Goal: Leave review/rating: Leave review/rating

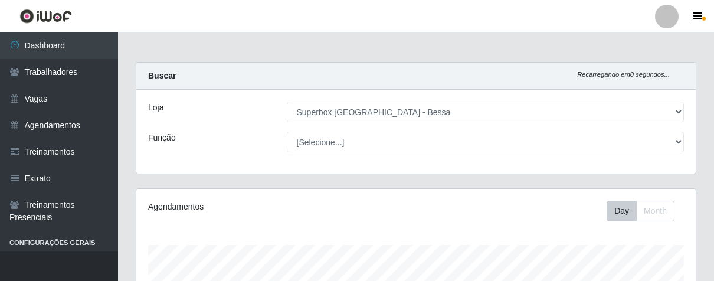
select select "206"
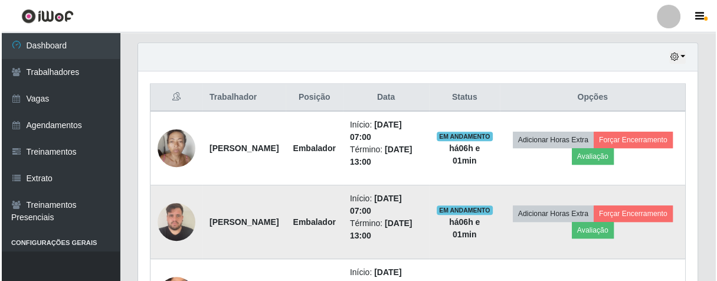
scroll to position [244, 559]
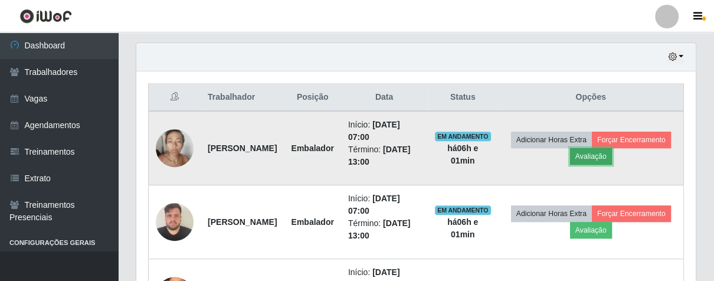
click at [612, 155] on button "Avaliação" at bounding box center [591, 156] width 42 height 17
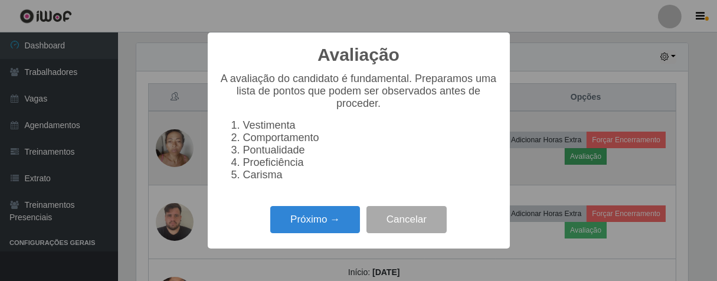
scroll to position [244, 552]
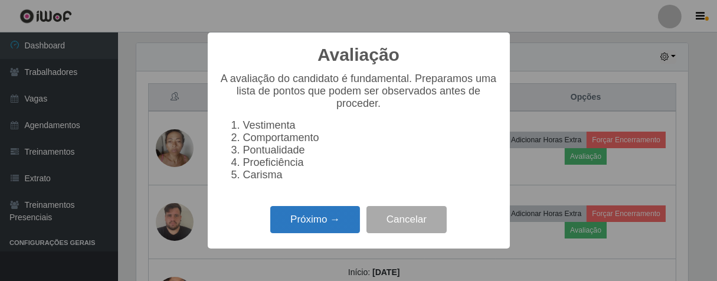
click at [304, 234] on button "Próximo →" at bounding box center [315, 220] width 90 height 28
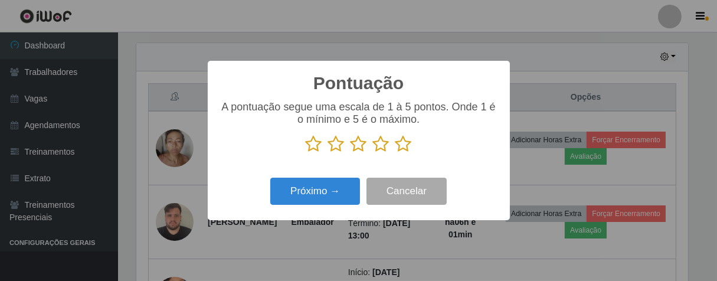
scroll to position [589622, 589316]
click at [410, 145] on icon at bounding box center [403, 144] width 17 height 18
click at [395, 153] on input "radio" at bounding box center [395, 153] width 0 height 0
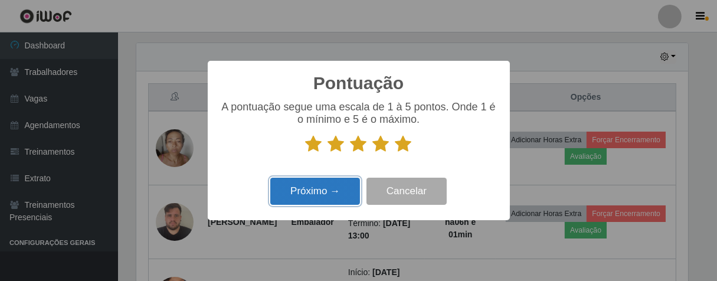
click at [343, 186] on button "Próximo →" at bounding box center [315, 192] width 90 height 28
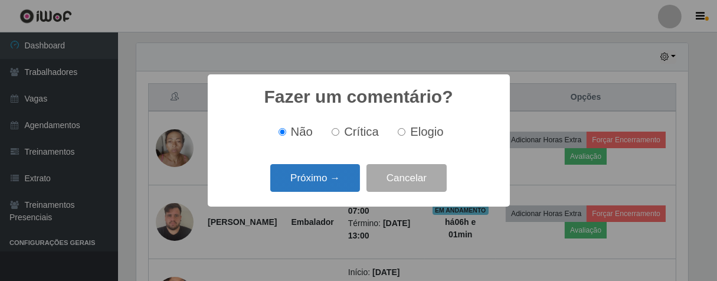
click at [349, 178] on button "Próximo →" at bounding box center [315, 178] width 90 height 28
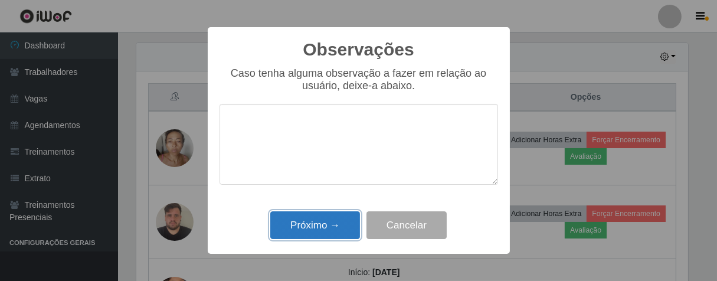
click at [346, 231] on button "Próximo →" at bounding box center [315, 225] width 90 height 28
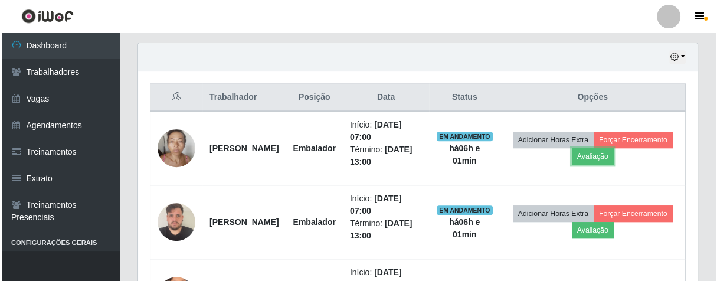
scroll to position [244, 559]
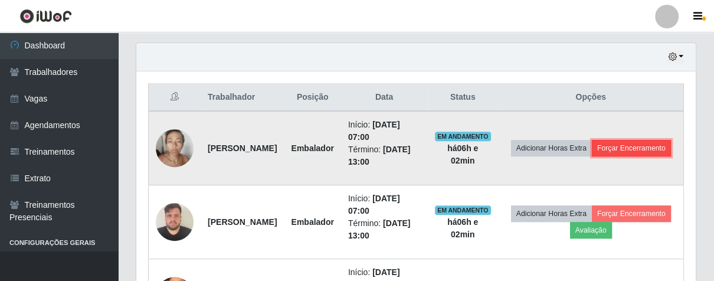
click at [592, 151] on button "Forçar Encerramento" at bounding box center [631, 148] width 79 height 17
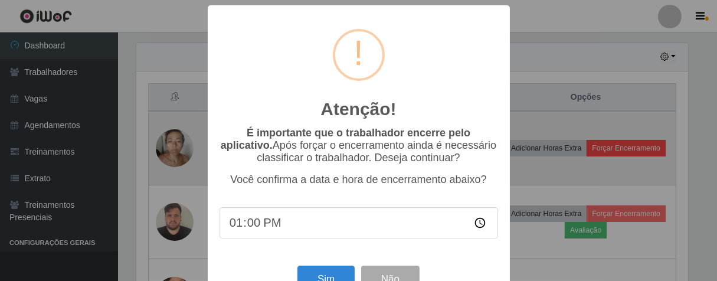
scroll to position [244, 552]
type input "13:00"
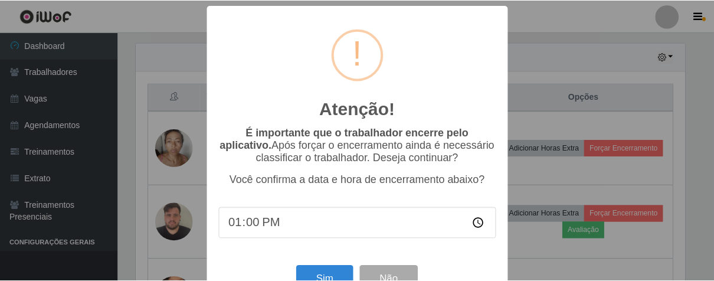
scroll to position [41, 0]
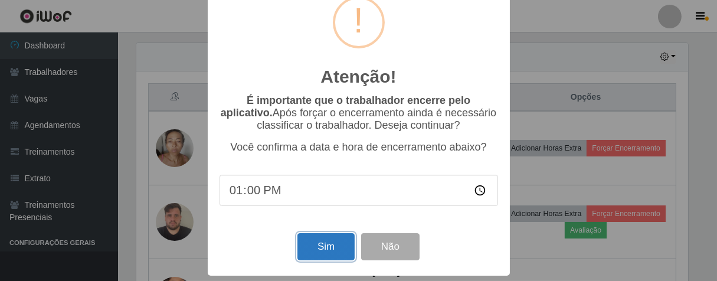
click at [342, 245] on button "Sim" at bounding box center [325, 247] width 57 height 28
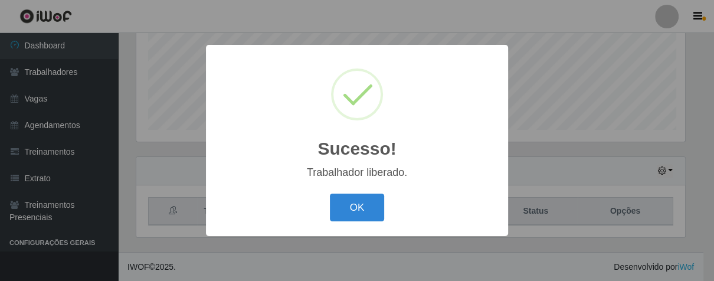
scroll to position [244, 552]
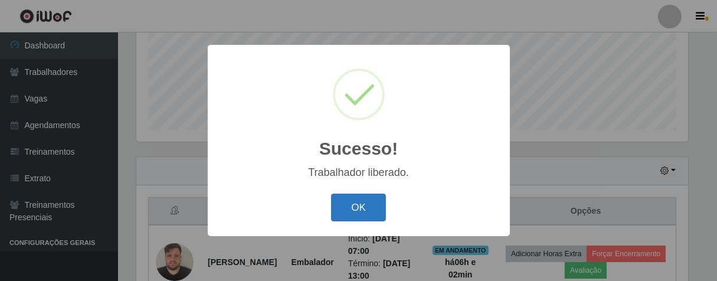
drag, startPoint x: 375, startPoint y: 216, endPoint x: 401, endPoint y: 201, distance: 30.4
click at [375, 216] on button "OK" at bounding box center [358, 207] width 55 height 28
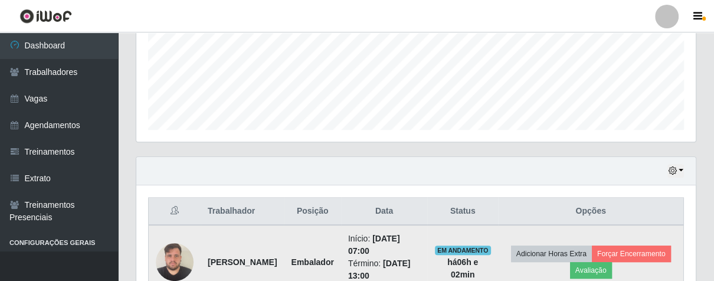
scroll to position [357, 0]
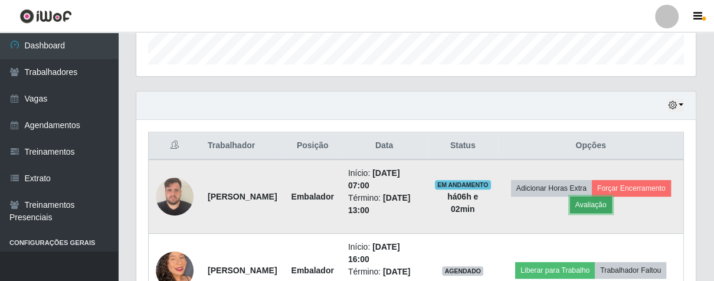
click at [612, 204] on button "Avaliação" at bounding box center [591, 204] width 42 height 17
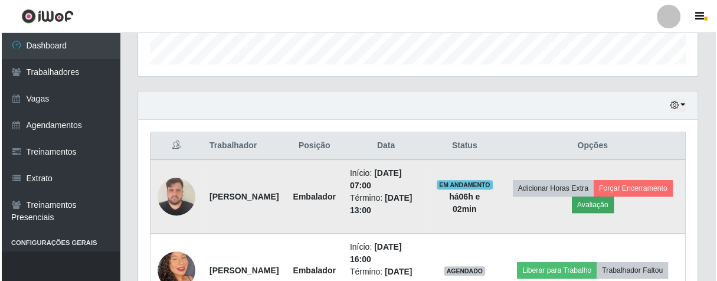
scroll to position [244, 552]
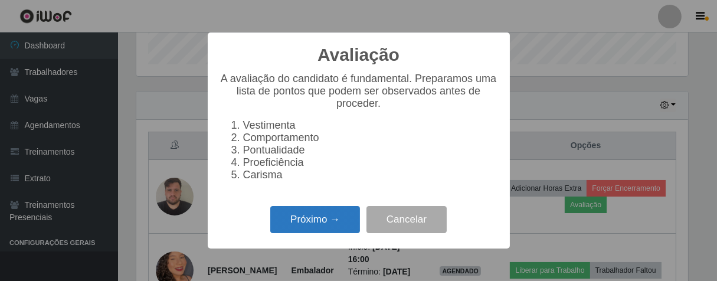
click at [315, 229] on button "Próximo →" at bounding box center [315, 220] width 90 height 28
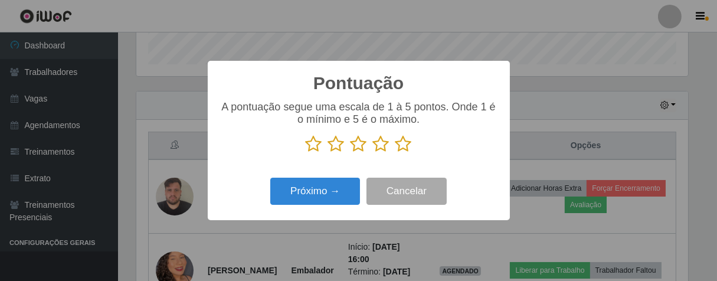
scroll to position [589622, 589316]
click at [405, 143] on icon at bounding box center [403, 144] width 17 height 18
click at [395, 153] on input "radio" at bounding box center [395, 153] width 0 height 0
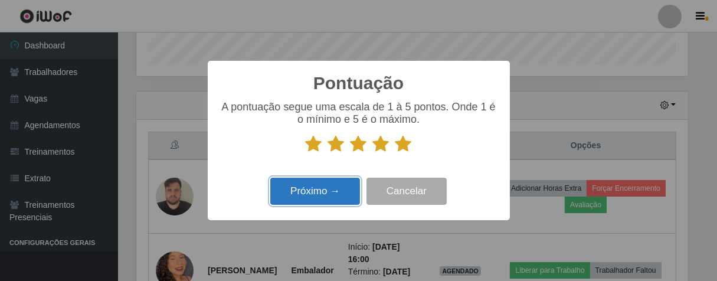
click at [347, 188] on button "Próximo →" at bounding box center [315, 192] width 90 height 28
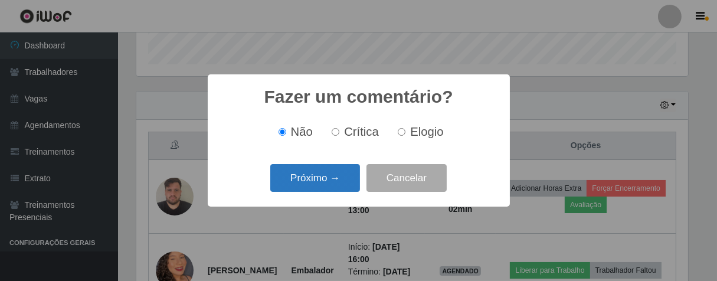
click at [340, 188] on button "Próximo →" at bounding box center [315, 178] width 90 height 28
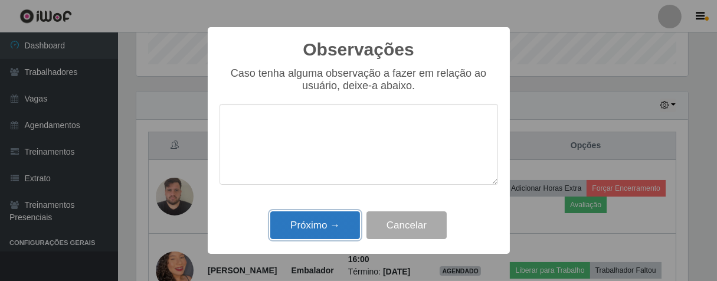
click at [344, 218] on button "Próximo →" at bounding box center [315, 225] width 90 height 28
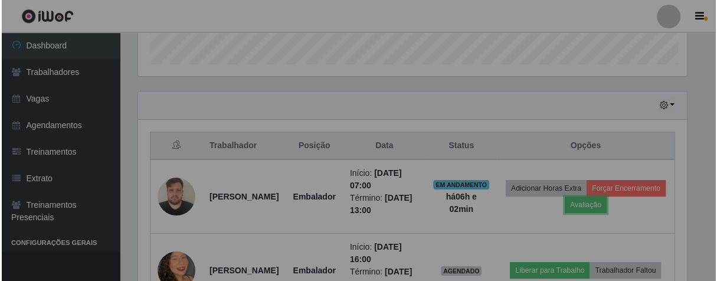
scroll to position [244, 559]
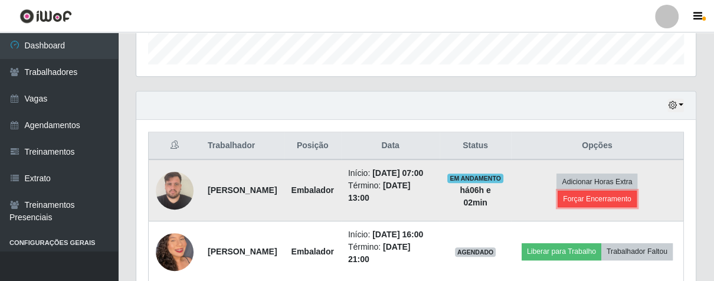
click at [603, 198] on button "Forçar Encerramento" at bounding box center [596, 199] width 79 height 17
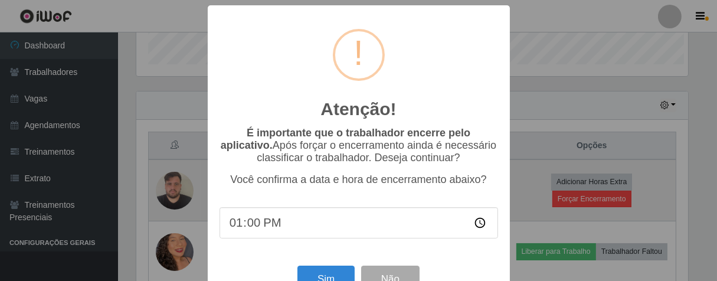
scroll to position [244, 552]
type input "13:00"
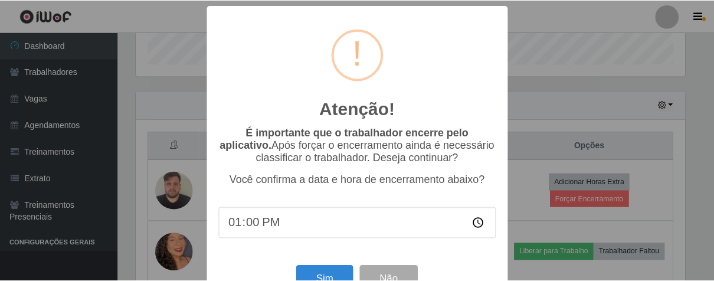
scroll to position [41, 0]
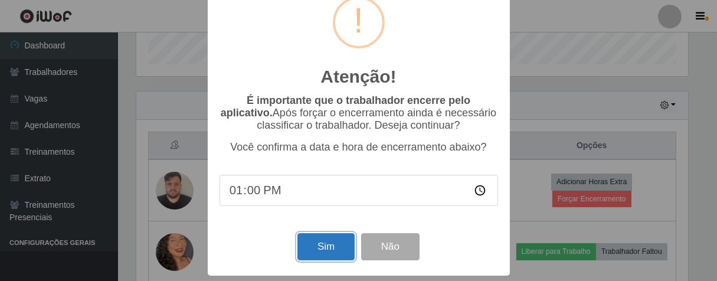
click at [315, 237] on button "Sim" at bounding box center [325, 247] width 57 height 28
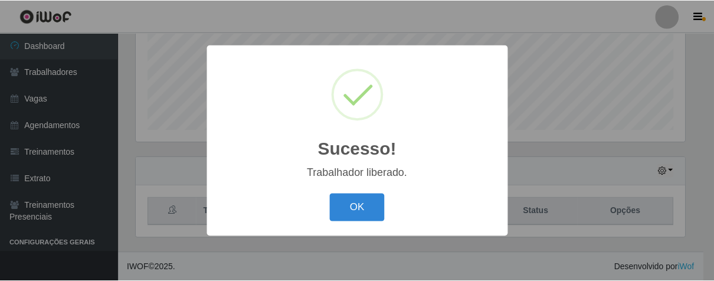
scroll to position [244, 552]
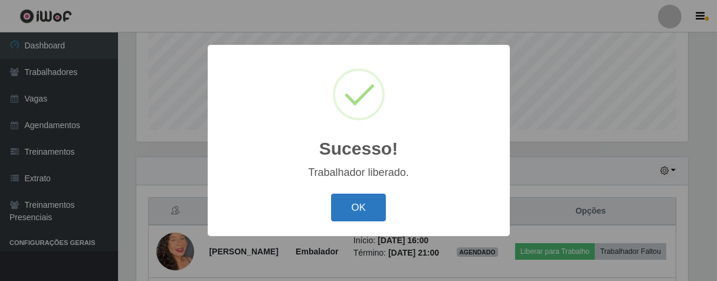
click at [369, 203] on button "OK" at bounding box center [358, 207] width 55 height 28
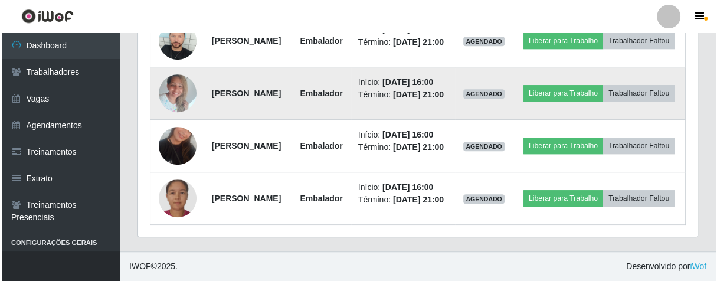
scroll to position [660, 0]
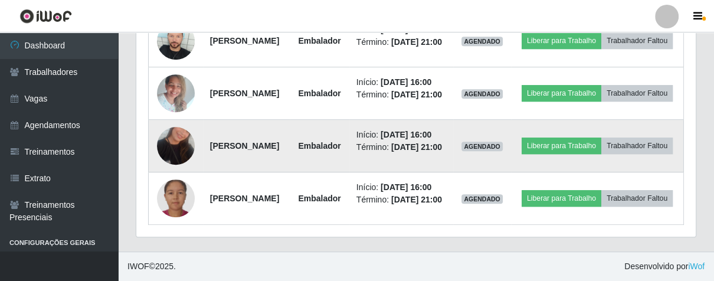
click at [182, 112] on img at bounding box center [176, 145] width 38 height 67
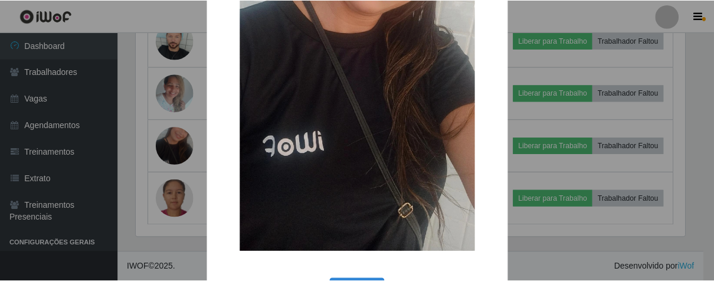
scroll to position [241, 0]
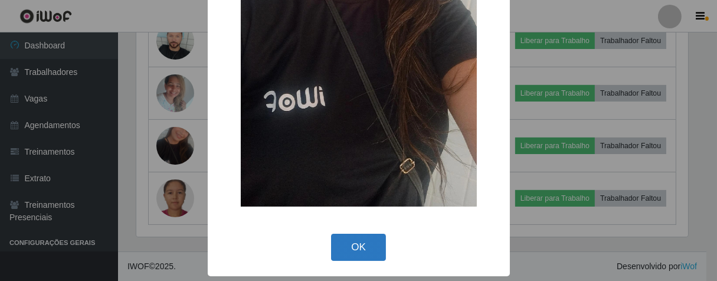
click at [359, 245] on button "OK" at bounding box center [358, 248] width 55 height 28
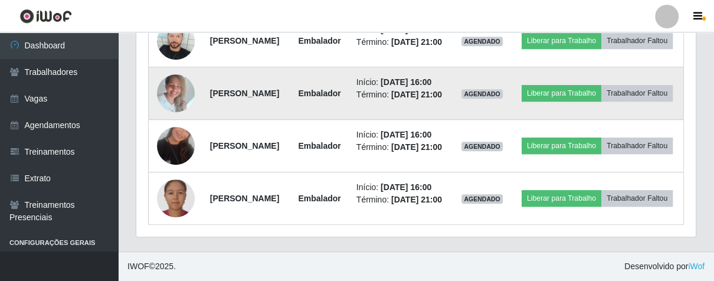
scroll to position [660, 0]
